Goal: Transaction & Acquisition: Purchase product/service

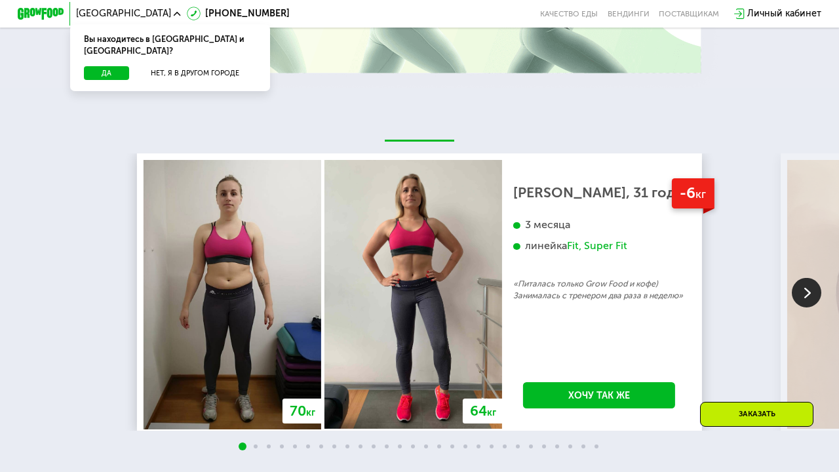
scroll to position [1210, 0]
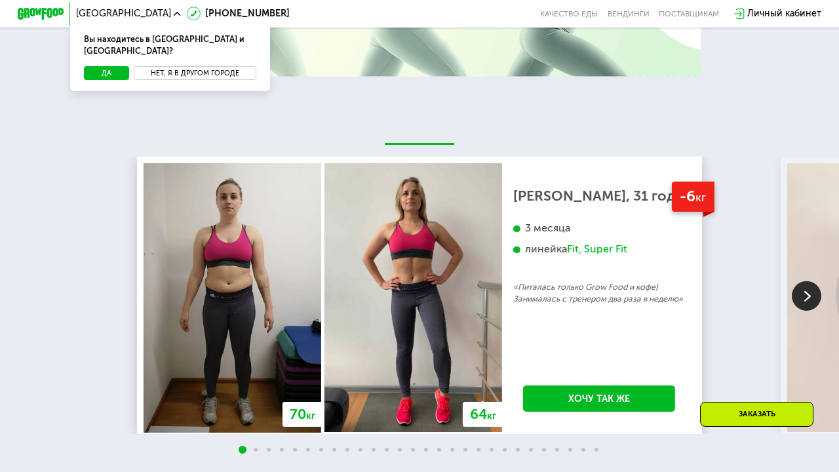
click at [205, 66] on button "Нет, я в другом городе" at bounding box center [195, 73] width 123 height 14
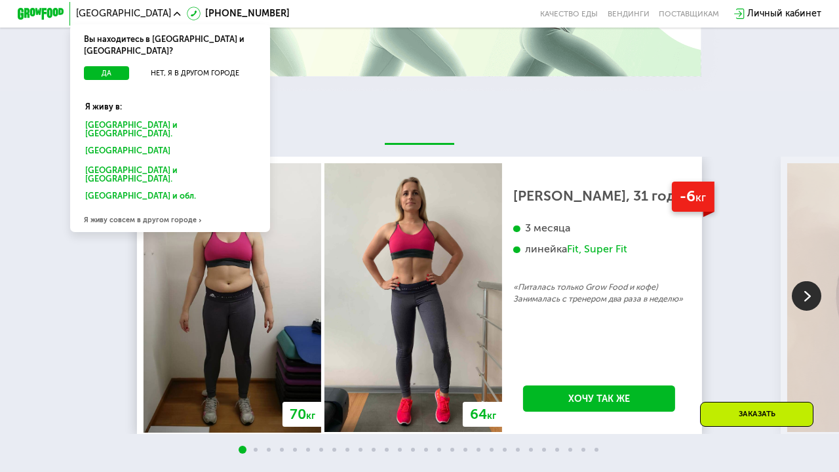
click at [107, 142] on div "[GEOGRAPHIC_DATA] и [GEOGRAPHIC_DATA]." at bounding box center [168, 151] width 182 height 18
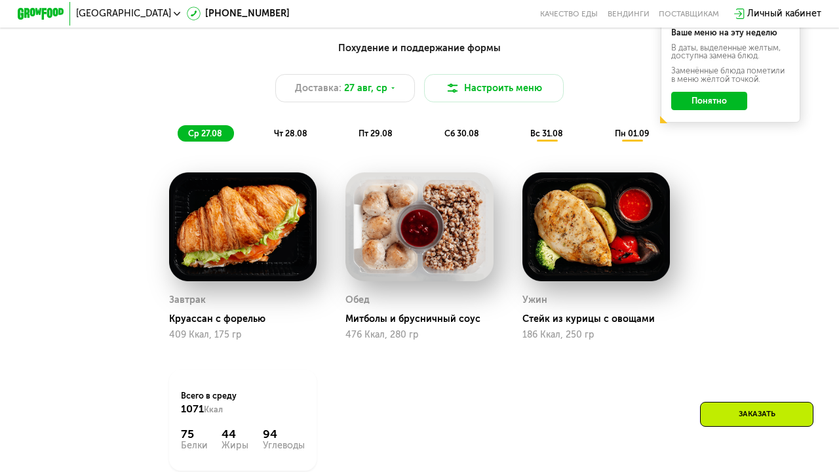
scroll to position [608, 0]
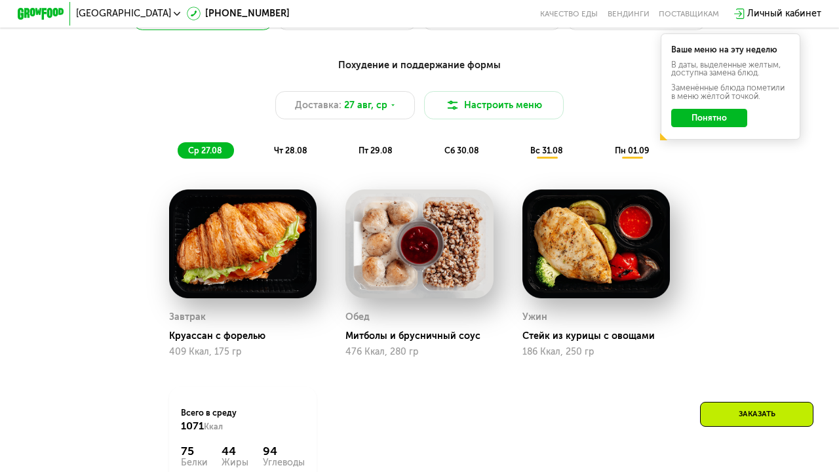
click at [298, 153] on span "чт 28.08" at bounding box center [290, 151] width 33 height 10
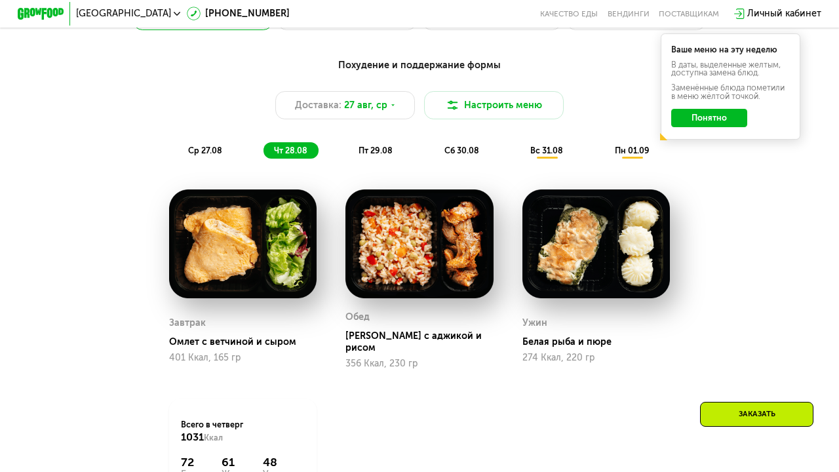
click at [372, 152] on span "пт 29.08" at bounding box center [376, 151] width 34 height 10
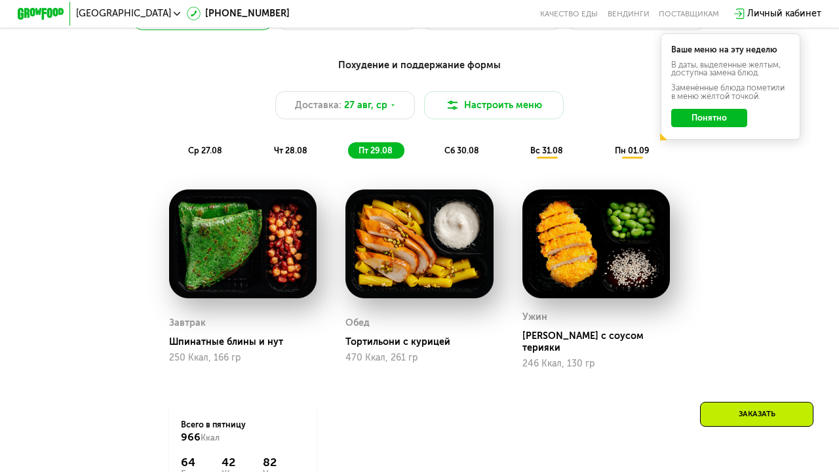
click at [466, 148] on span "сб 30.08" at bounding box center [462, 151] width 35 height 10
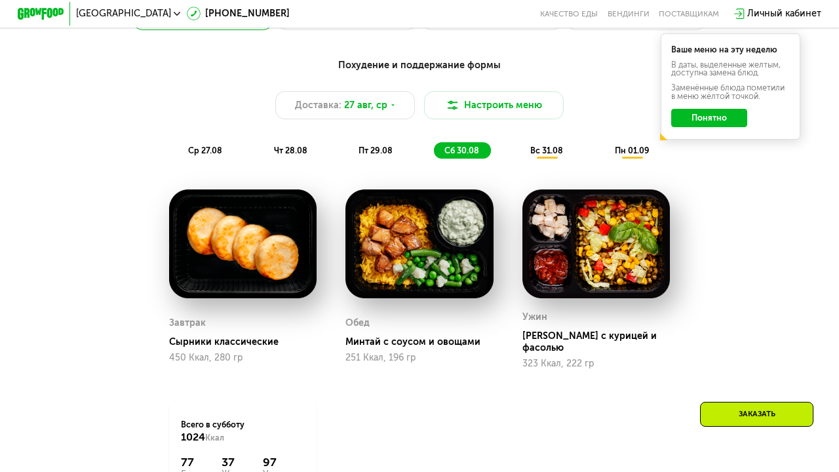
click at [546, 150] on span "вс 31.08" at bounding box center [546, 151] width 33 height 10
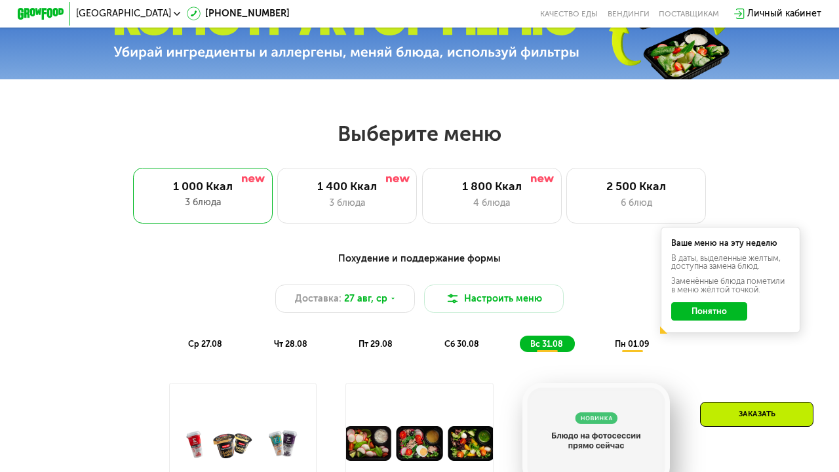
scroll to position [414, 0]
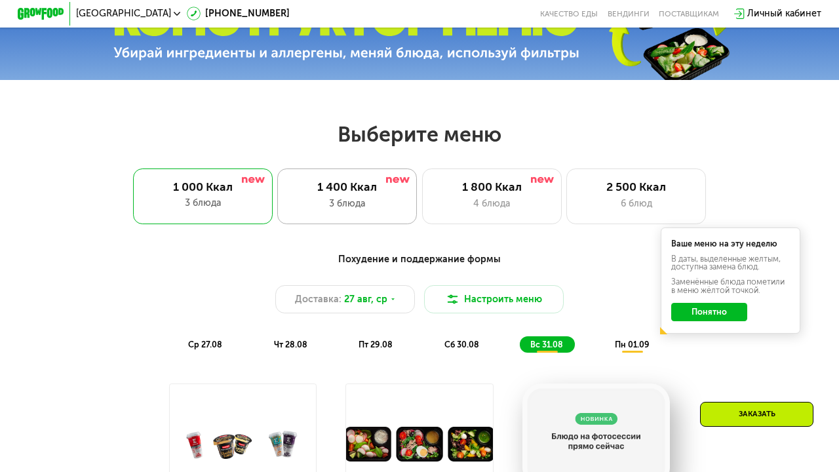
click at [366, 202] on div "3 блюда" at bounding box center [347, 204] width 115 height 14
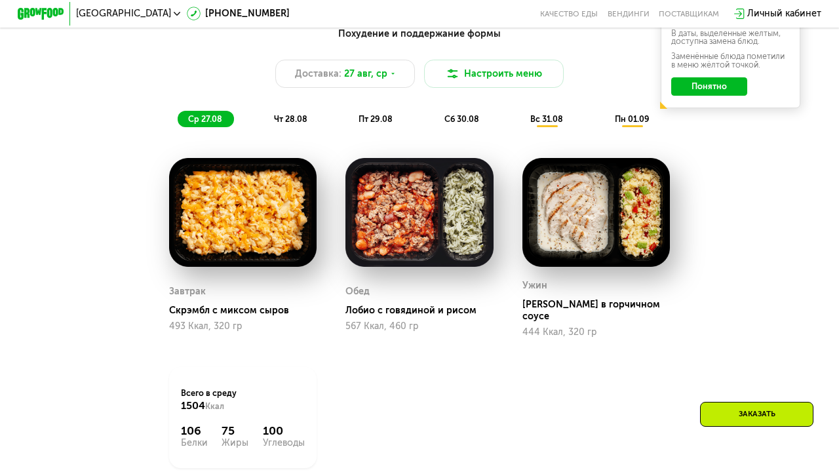
scroll to position [644, 0]
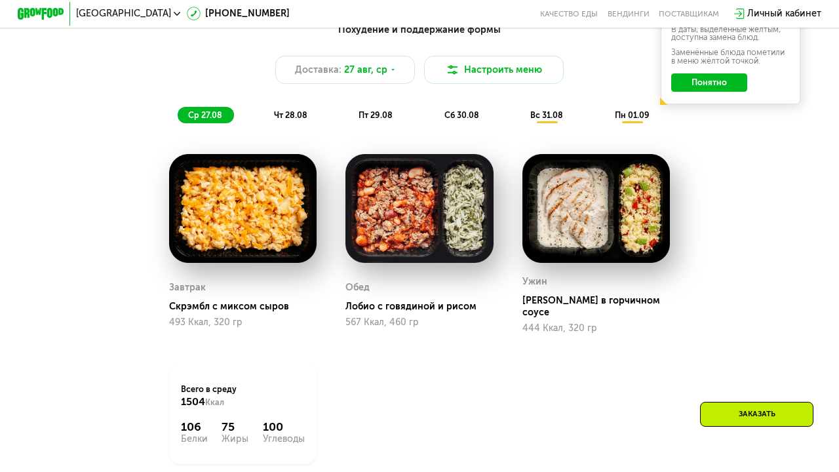
click at [296, 112] on span "чт 28.08" at bounding box center [290, 115] width 33 height 10
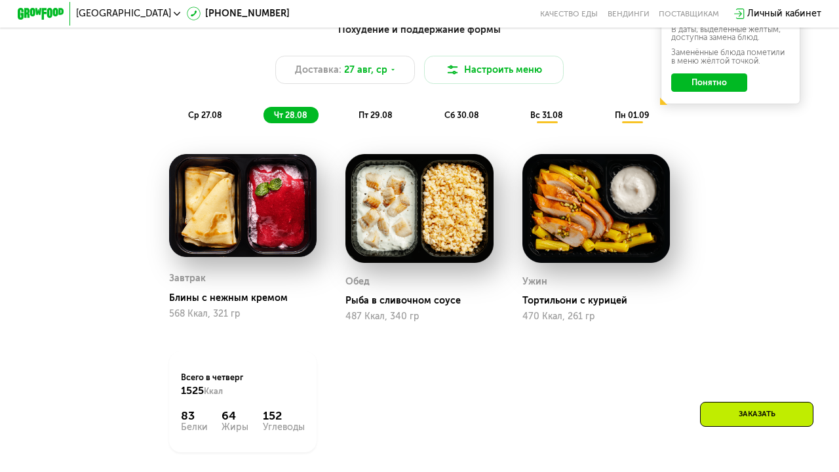
click at [369, 114] on span "пт 29.08" at bounding box center [376, 115] width 34 height 10
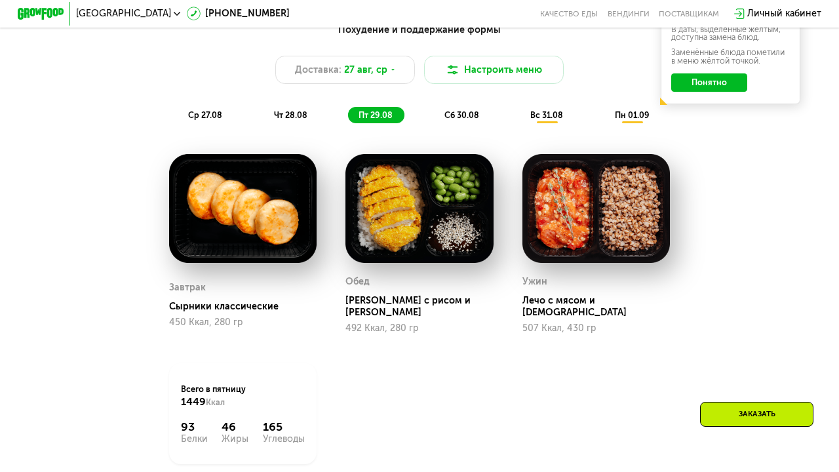
click at [461, 110] on span "сб 30.08" at bounding box center [462, 115] width 35 height 10
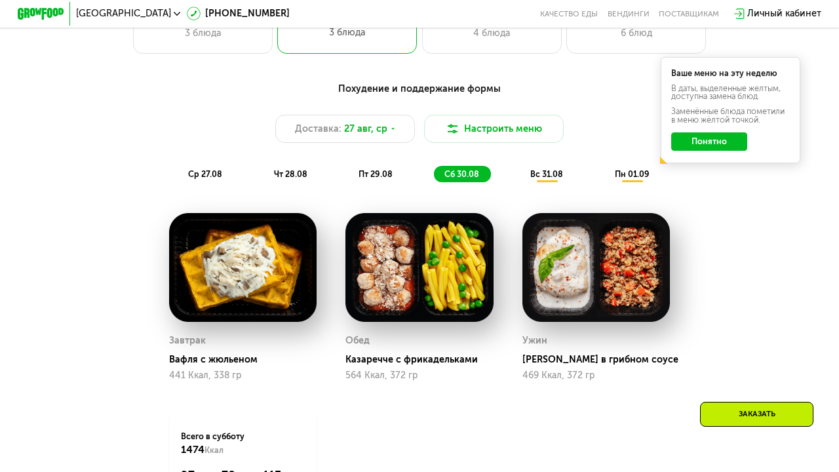
scroll to position [580, 0]
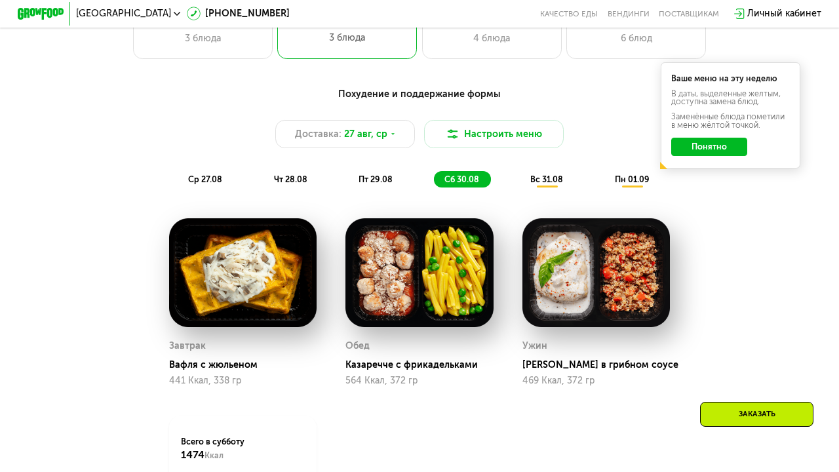
click at [544, 176] on span "вс 31.08" at bounding box center [546, 179] width 33 height 10
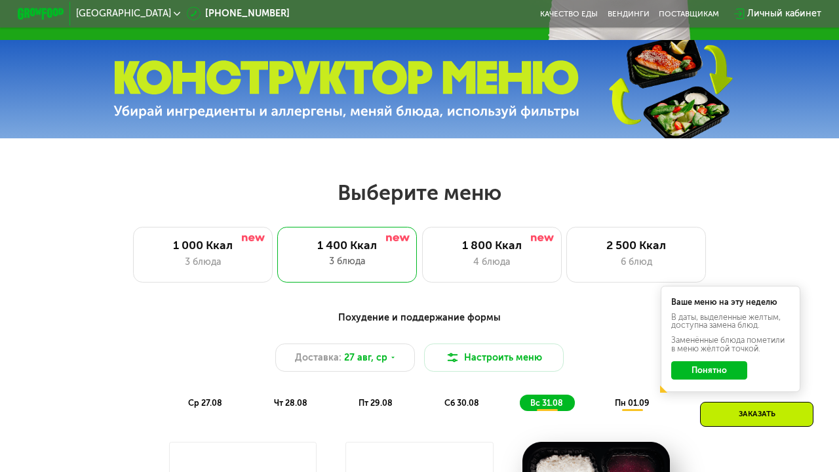
scroll to position [357, 0]
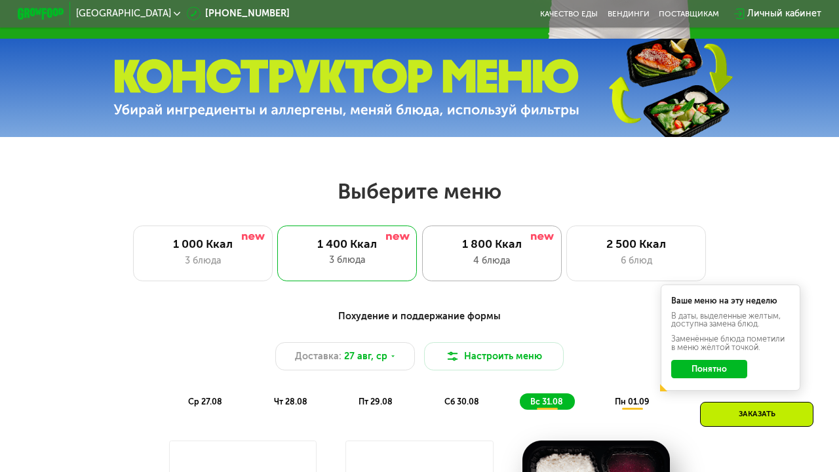
click at [475, 254] on div "4 блюда" at bounding box center [491, 261] width 115 height 14
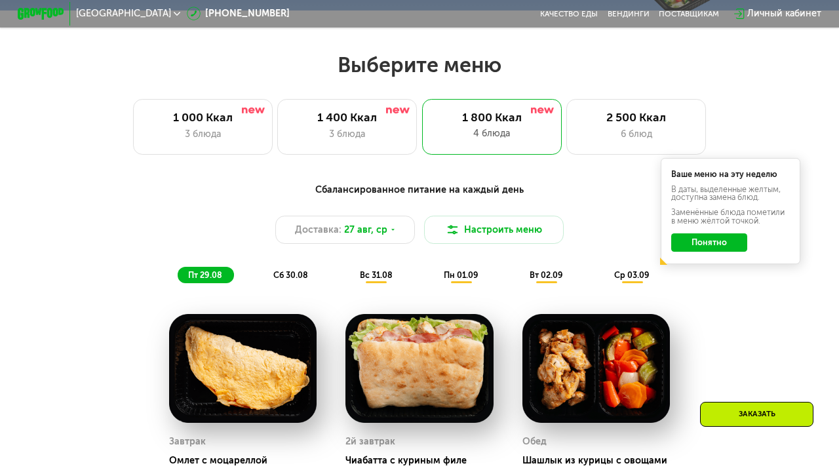
scroll to position [355, 0]
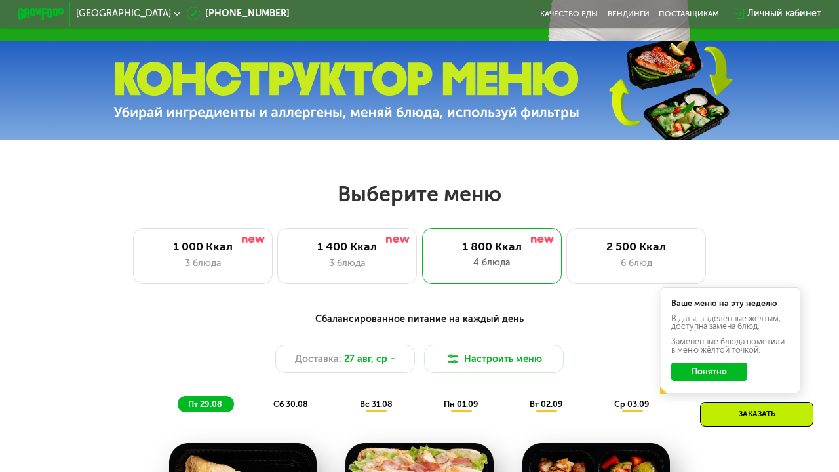
click at [292, 405] on span "сб 30.08" at bounding box center [290, 404] width 35 height 10
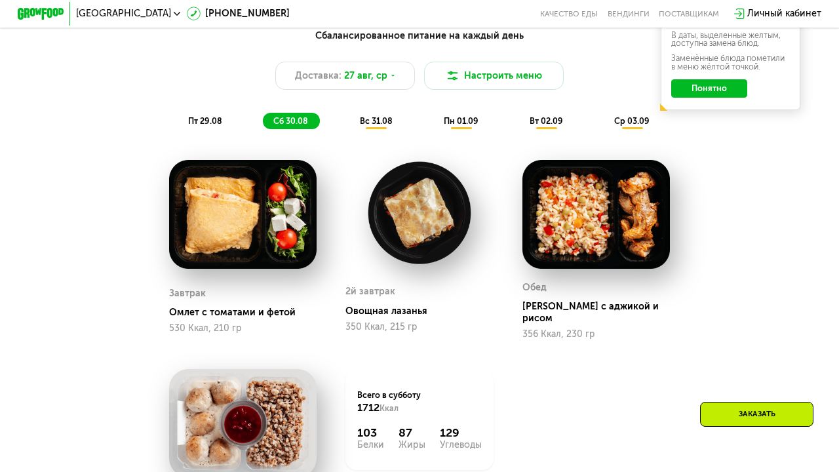
scroll to position [614, 0]
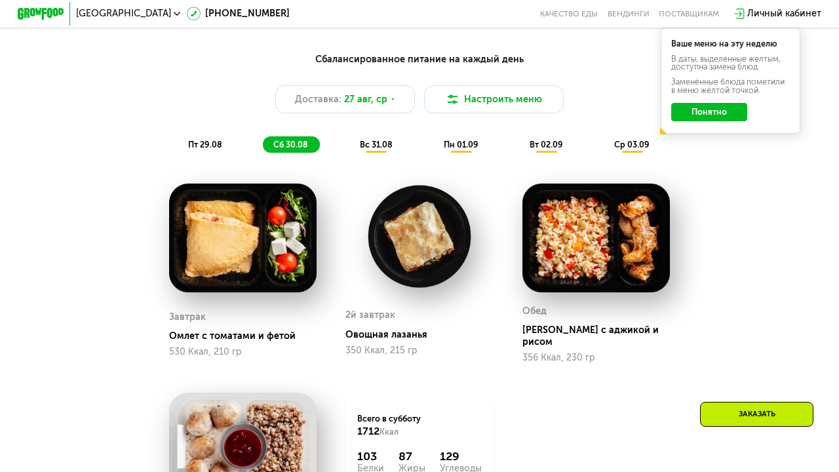
click at [367, 146] on span "вс 31.08" at bounding box center [376, 145] width 33 height 10
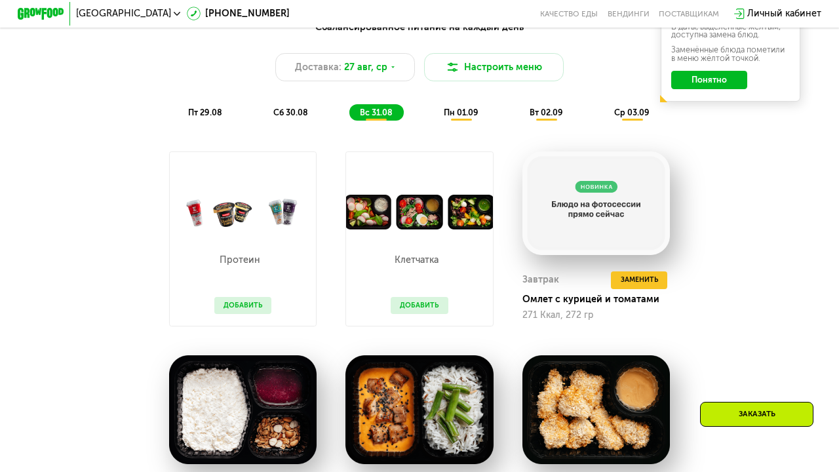
scroll to position [634, 0]
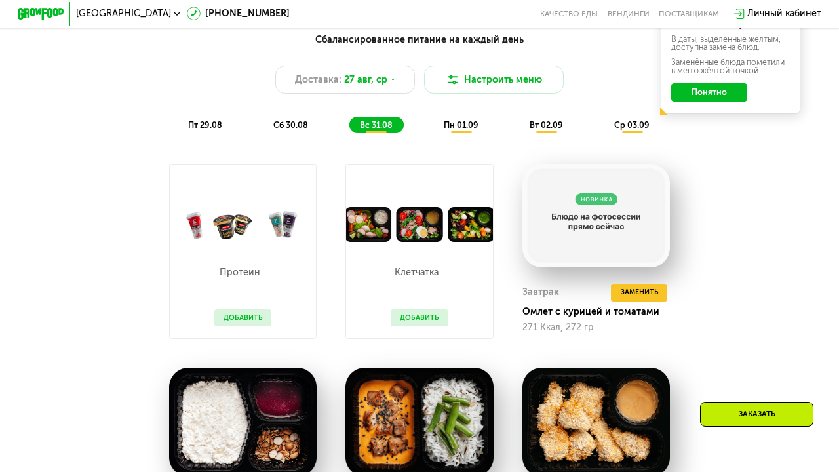
click at [460, 111] on div "Сбалансированное питание на каждый день Доставка: 27 авг, ср Настроить меню пт …" at bounding box center [420, 83] width 690 height 101
click at [460, 121] on span "пн 01.09" at bounding box center [461, 125] width 35 height 10
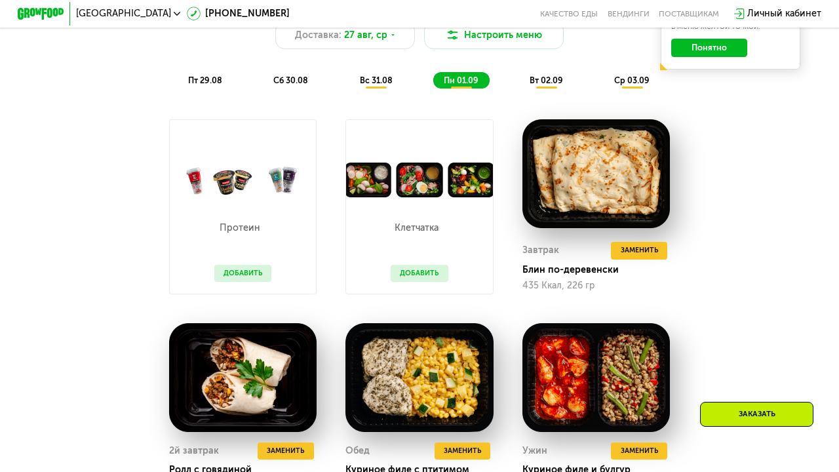
scroll to position [679, 0]
click at [540, 81] on span "вт 02.09" at bounding box center [546, 80] width 33 height 10
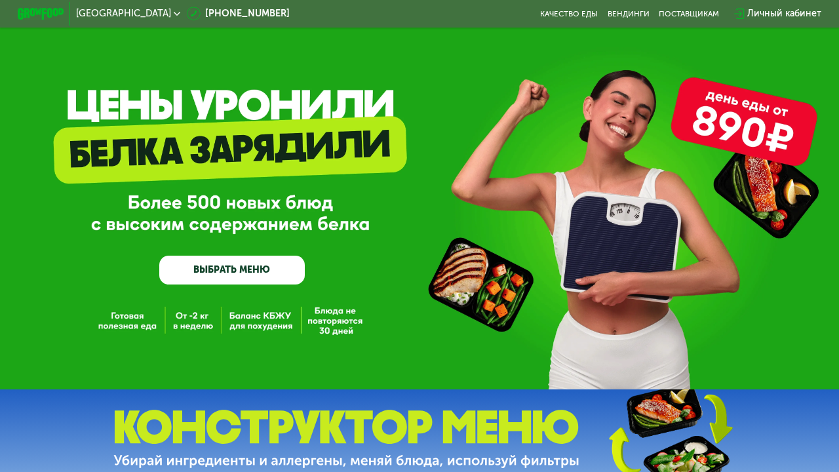
scroll to position [9, 0]
